Goal: Information Seeking & Learning: Learn about a topic

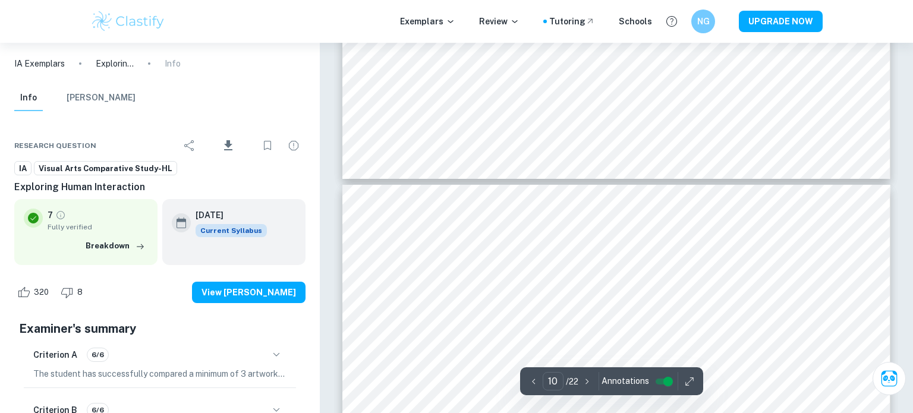
type input "9"
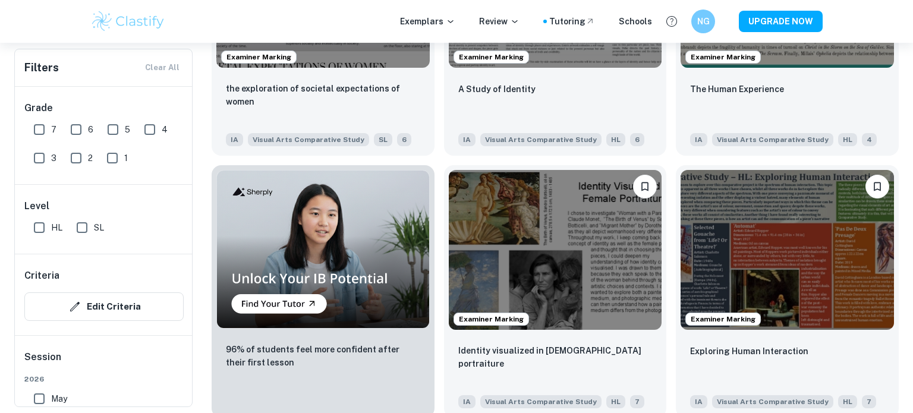
scroll to position [678, 0]
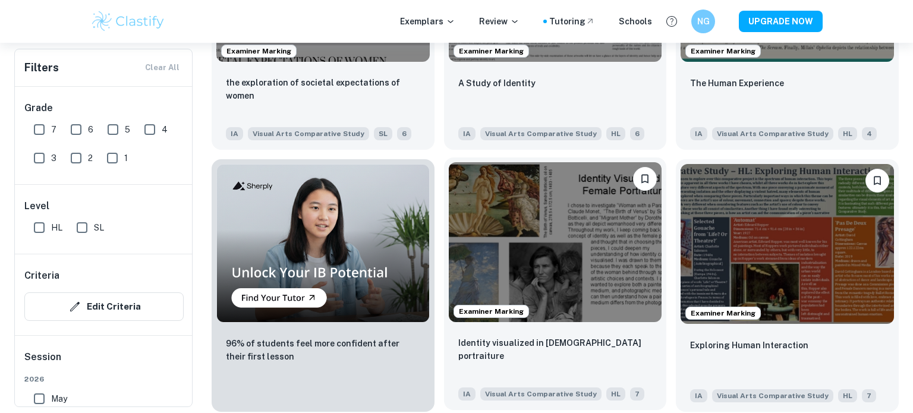
click at [530, 240] on img at bounding box center [555, 242] width 213 height 160
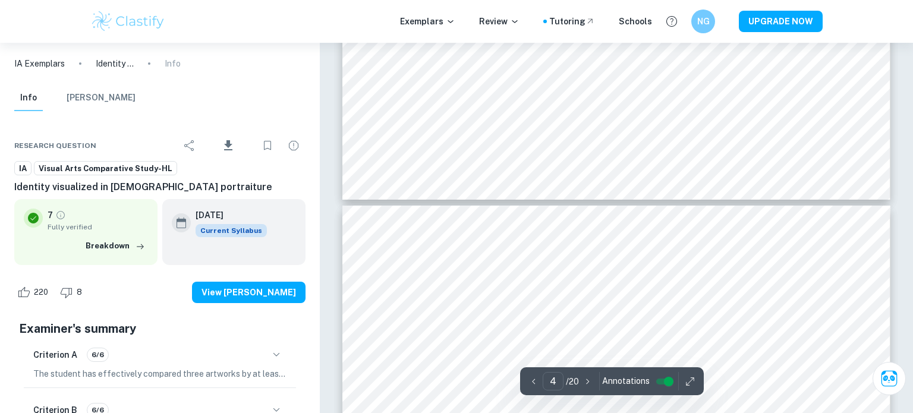
type input "5"
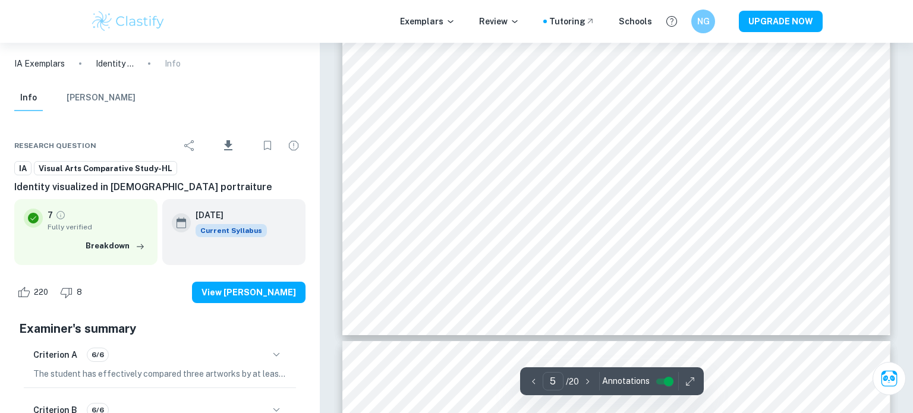
scroll to position [1859, 0]
